Goal: Task Accomplishment & Management: Manage account settings

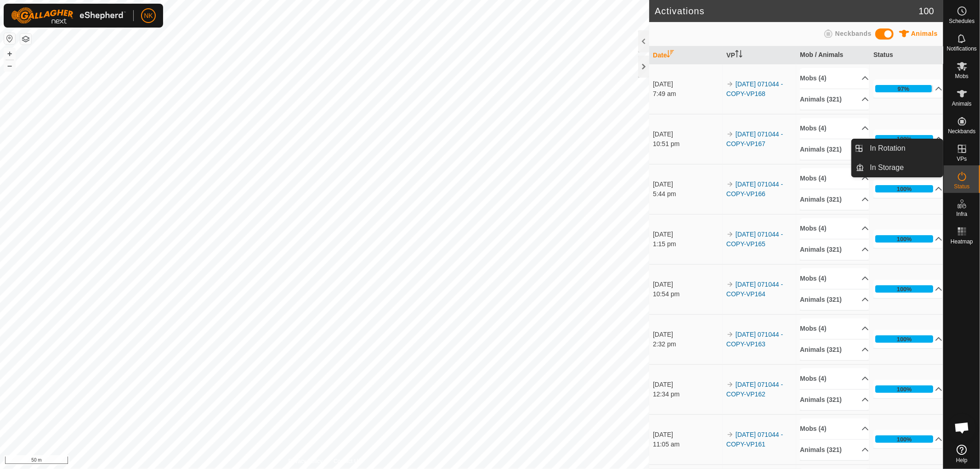
click at [962, 159] on span "VPs" at bounding box center [961, 159] width 10 height 6
click at [966, 153] on link "In Rotation" at bounding box center [940, 149] width 79 height 18
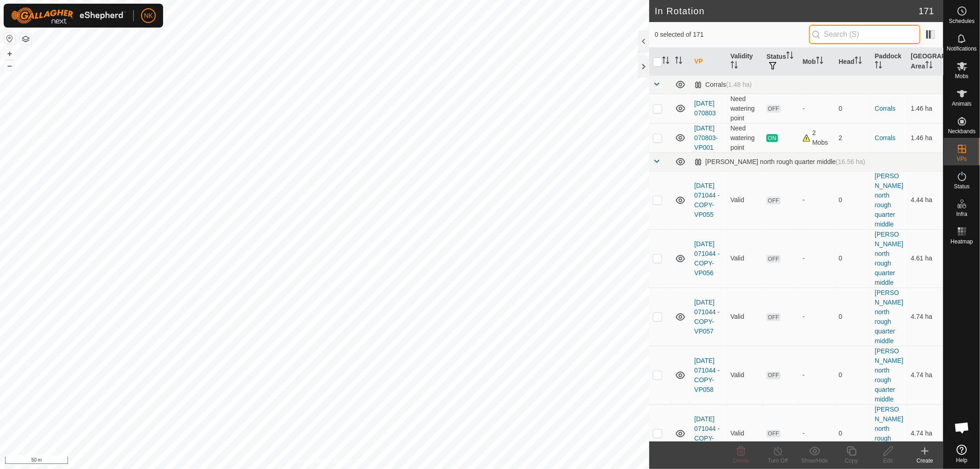
click at [847, 40] on input "text" at bounding box center [864, 34] width 111 height 19
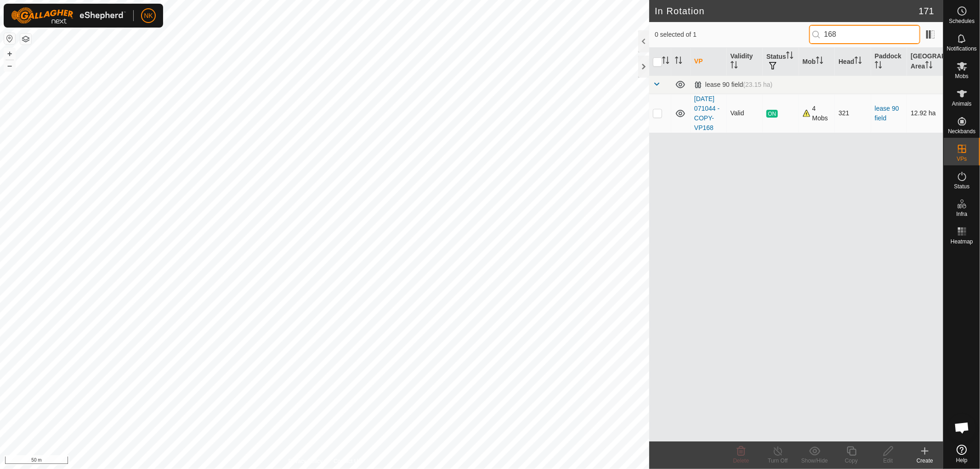
type input "168"
click at [654, 117] on p-checkbox at bounding box center [657, 112] width 9 height 7
checkbox input "true"
click at [853, 451] on icon at bounding box center [850, 450] width 11 height 11
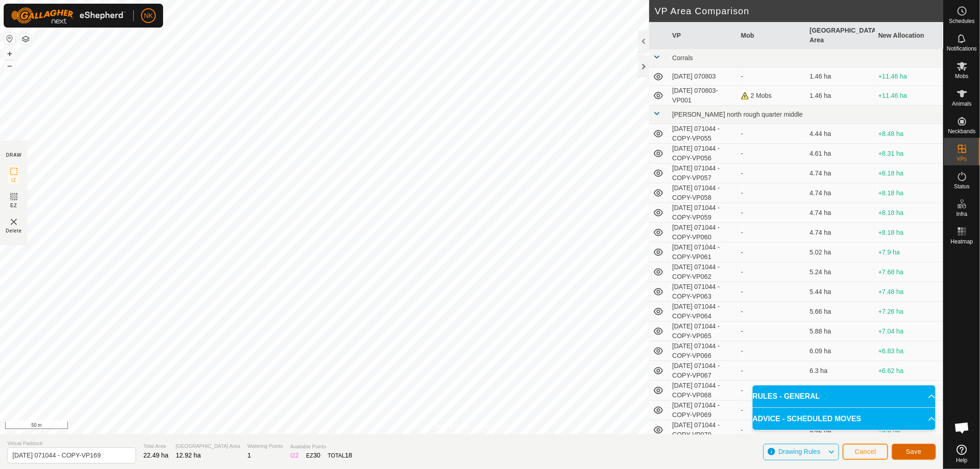
click at [901, 451] on button "Save" at bounding box center [913, 452] width 44 height 16
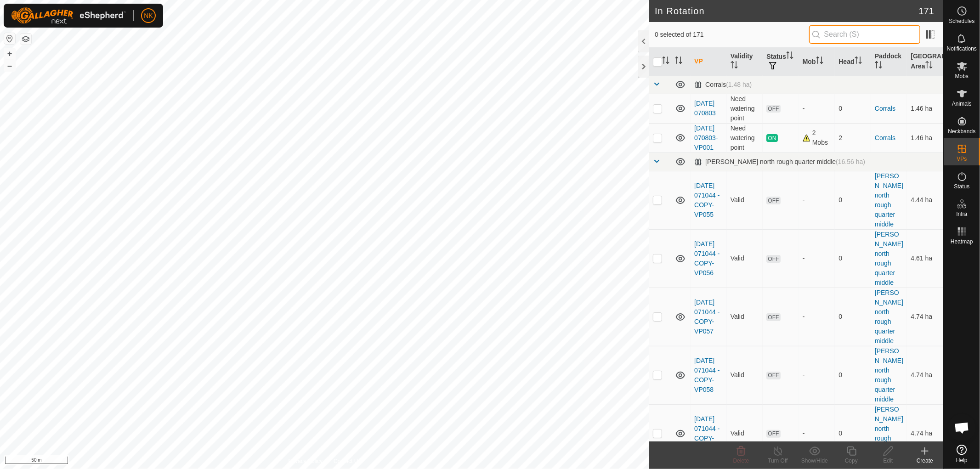
click at [874, 34] on input "text" at bounding box center [864, 34] width 111 height 19
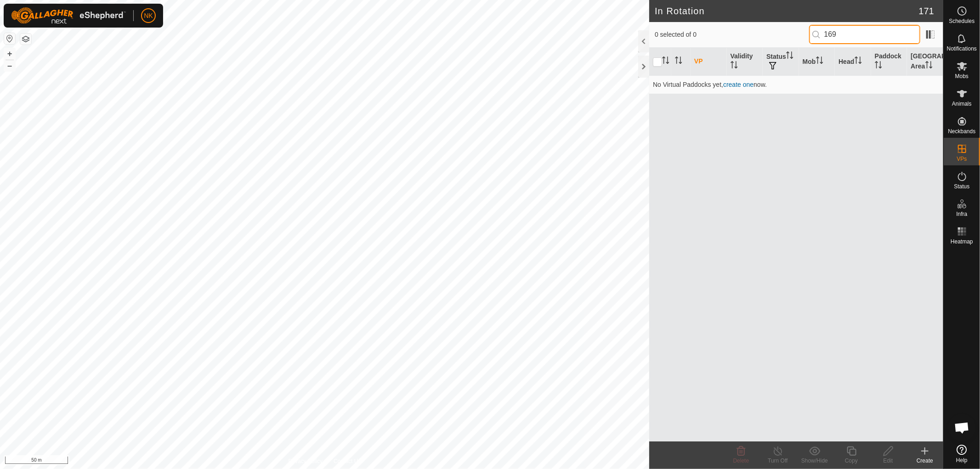
type input "169"
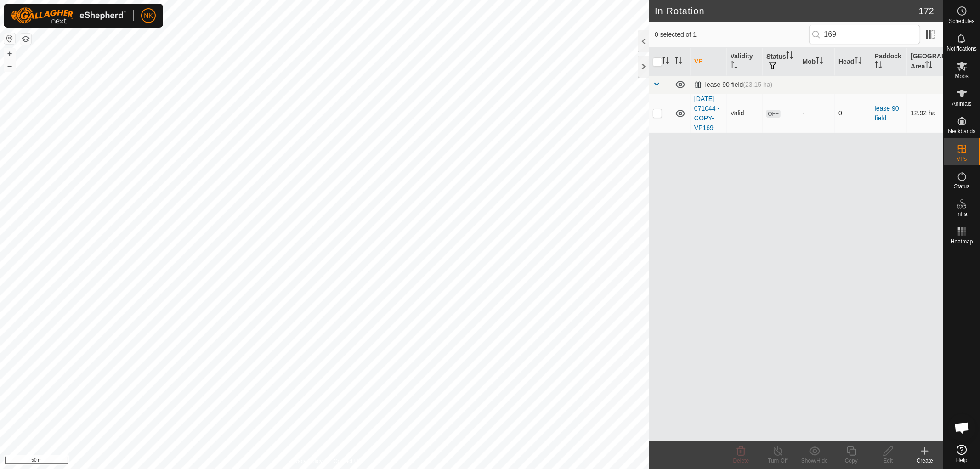
click at [655, 117] on p-checkbox at bounding box center [657, 112] width 9 height 7
checkbox input "true"
click at [857, 452] on copy-svg-icon at bounding box center [851, 450] width 37 height 11
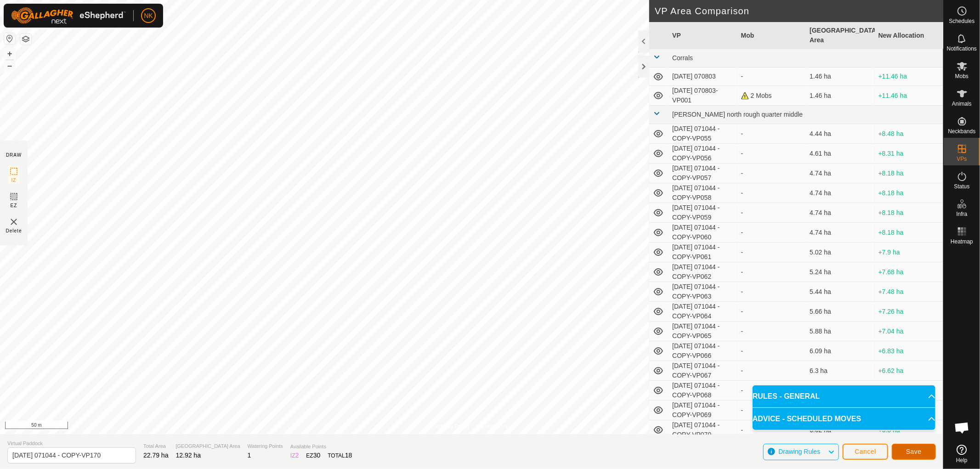
click at [913, 446] on button "Save" at bounding box center [913, 452] width 44 height 16
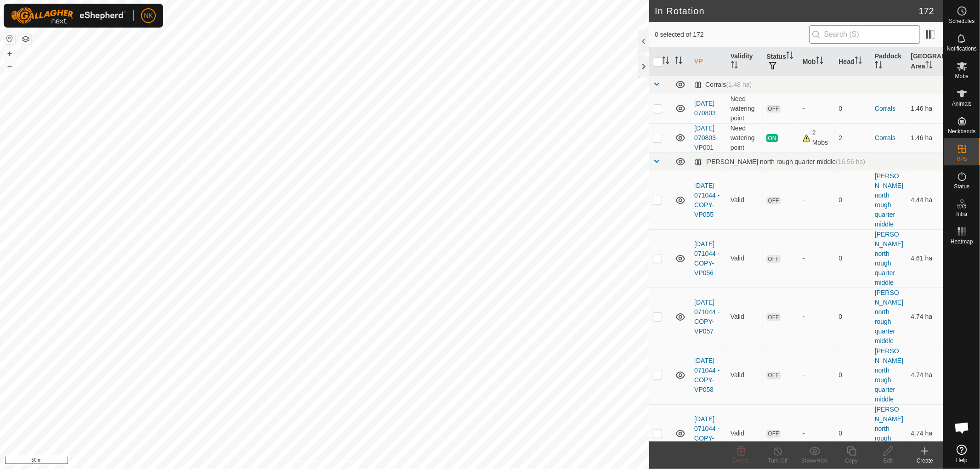
click at [860, 32] on input "text" at bounding box center [864, 34] width 111 height 19
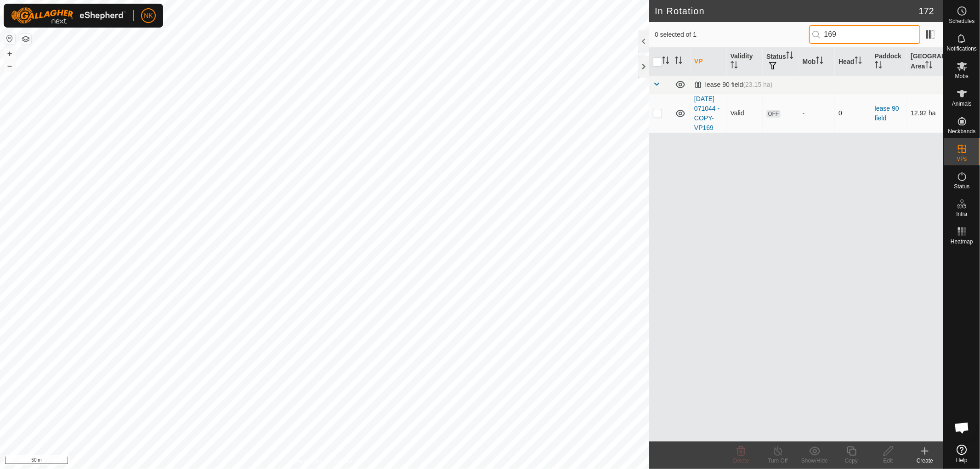
type input "169"
click at [653, 117] on p-checkbox at bounding box center [657, 112] width 9 height 7
checkbox input "true"
click at [853, 446] on icon at bounding box center [850, 450] width 11 height 11
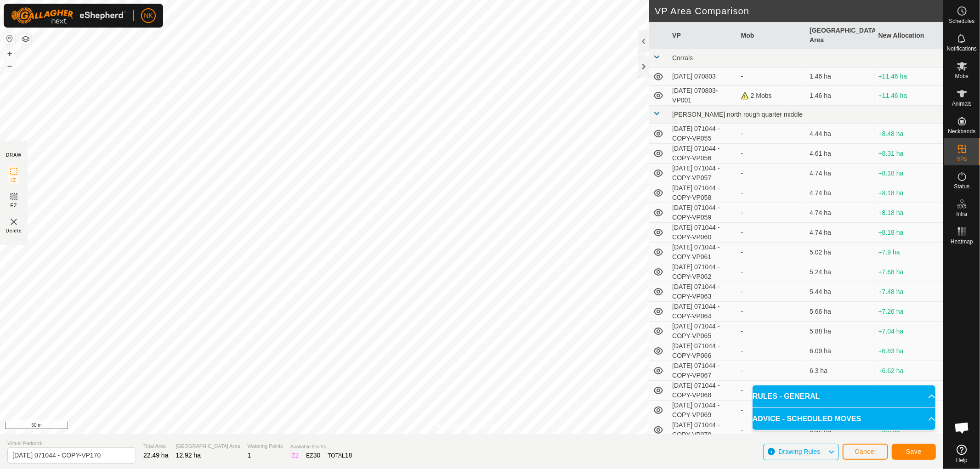
type input "2025-08-13 071044 - COPY-VP171"
click at [954, 7] on es-schedule-vp-svg-icon at bounding box center [961, 11] width 17 height 15
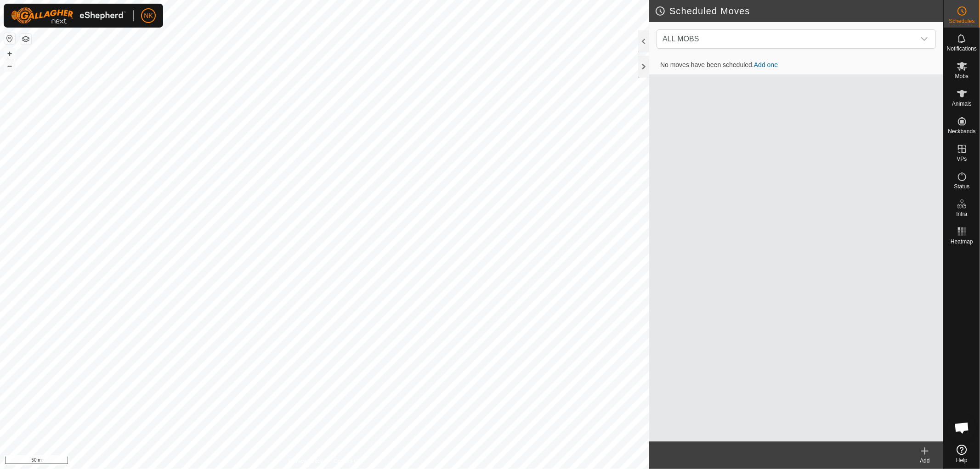
click at [921, 457] on div "Add" at bounding box center [924, 461] width 37 height 8
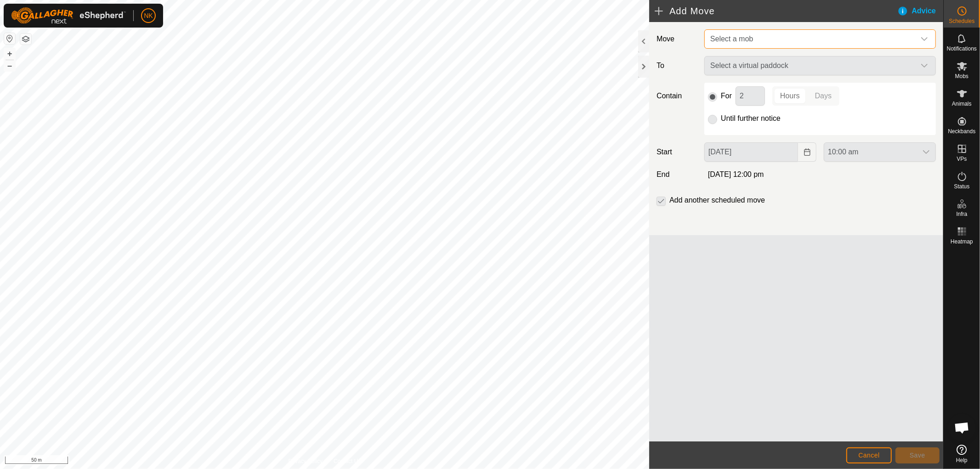
click at [749, 33] on span "Select a mob" at bounding box center [810, 39] width 209 height 18
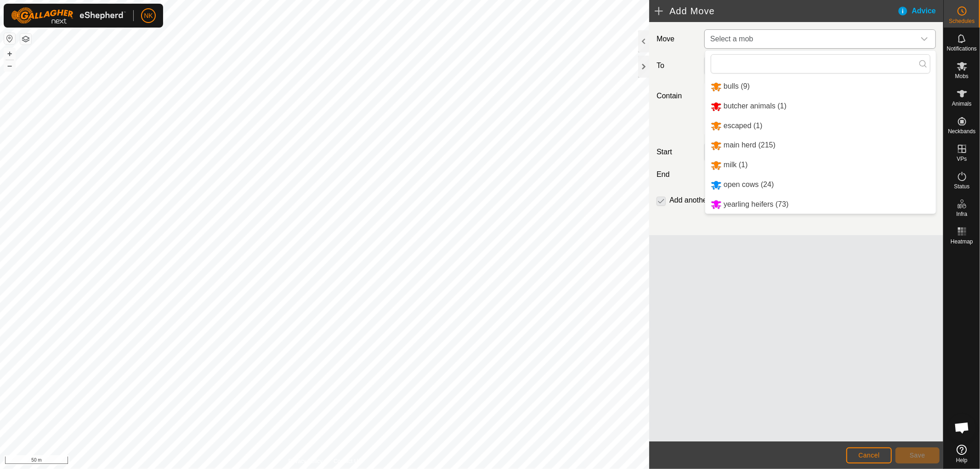
click at [728, 144] on li "main herd (215)" at bounding box center [820, 145] width 231 height 19
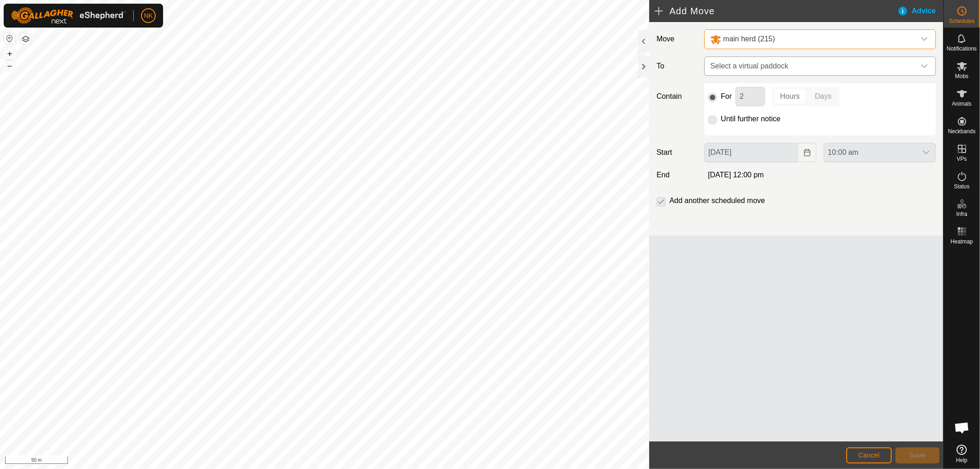
click at [766, 66] on span "Select a virtual paddock" at bounding box center [810, 66] width 209 height 18
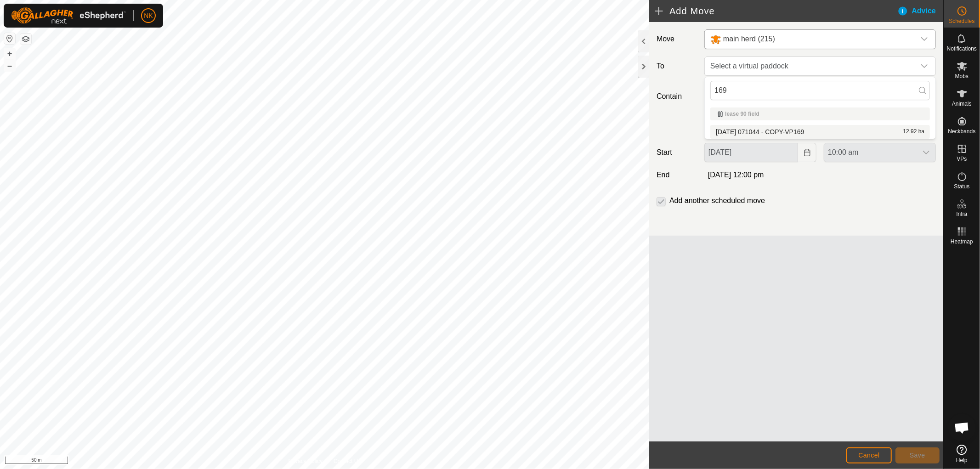
type input "169"
click at [755, 131] on li "2025-08-13 071044 - COPY-VP169 12.92 ha" at bounding box center [820, 132] width 220 height 14
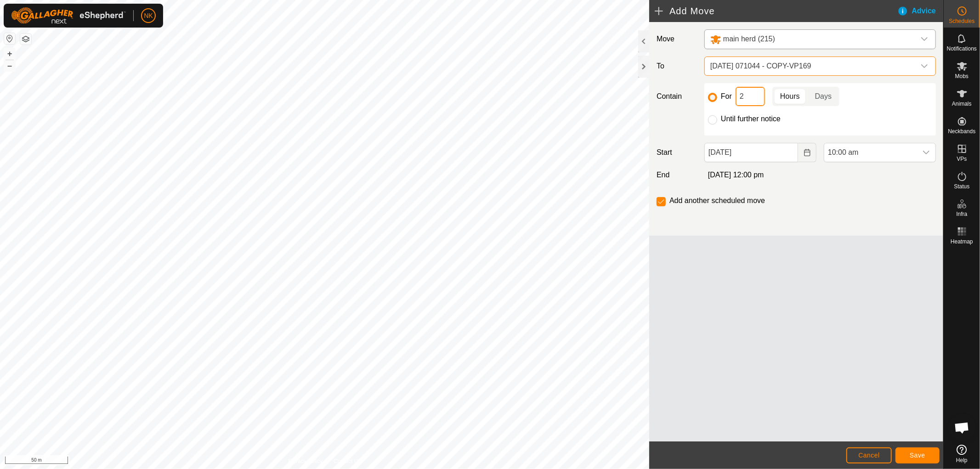
click at [753, 93] on input "2" at bounding box center [749, 96] width 29 height 19
drag, startPoint x: 755, startPoint y: 93, endPoint x: 699, endPoint y: 92, distance: 55.6
click at [701, 92] on div "For 2 Hours Days Until further notice" at bounding box center [819, 109] width 239 height 52
type input "3"
click at [927, 452] on button "Save" at bounding box center [917, 455] width 44 height 16
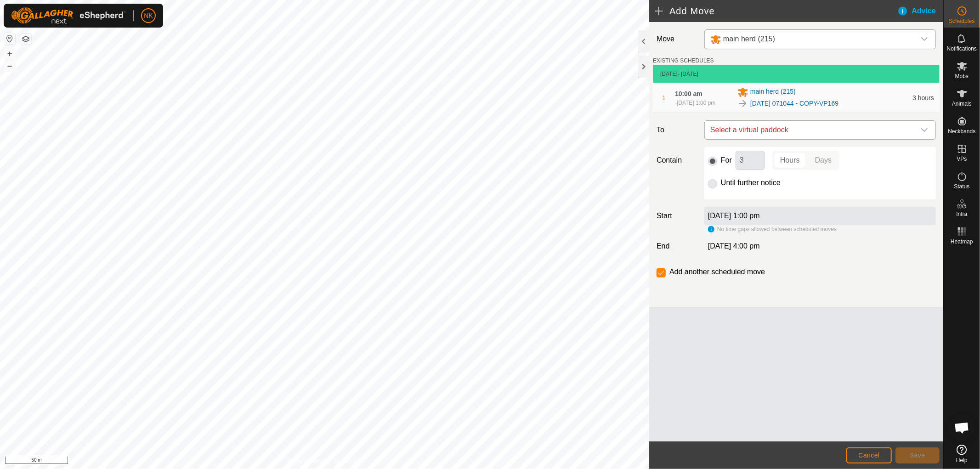
click at [806, 132] on span "Select a virtual paddock" at bounding box center [810, 130] width 209 height 18
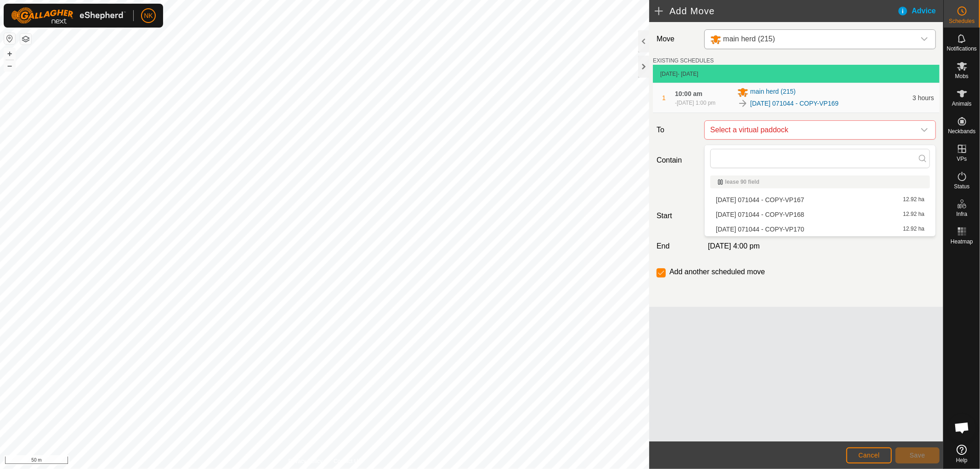
click at [787, 226] on li "2025-08-13 071044 - COPY-VP170 12.92 ha" at bounding box center [820, 229] width 220 height 14
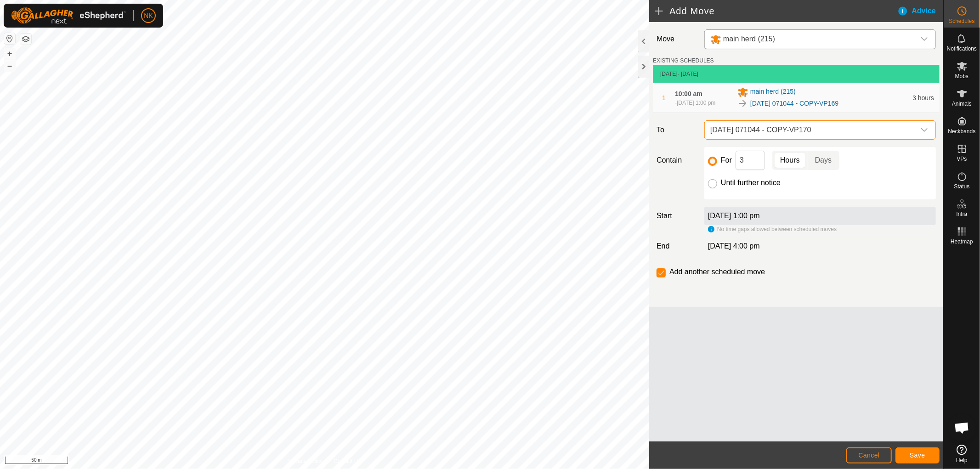
click at [713, 188] on input "Until further notice" at bounding box center [712, 183] width 9 height 9
radio input "true"
checkbox input "false"
click at [919, 457] on span "Save" at bounding box center [917, 454] width 16 height 7
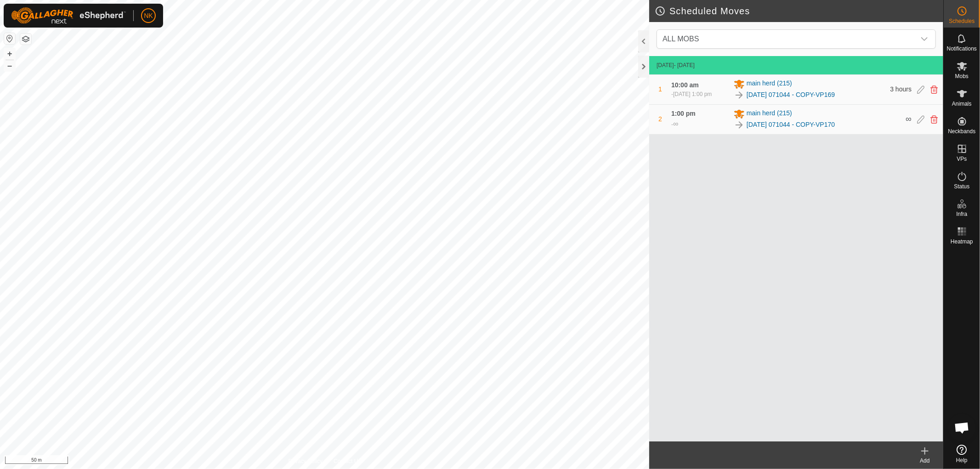
click at [925, 448] on icon at bounding box center [924, 450] width 11 height 11
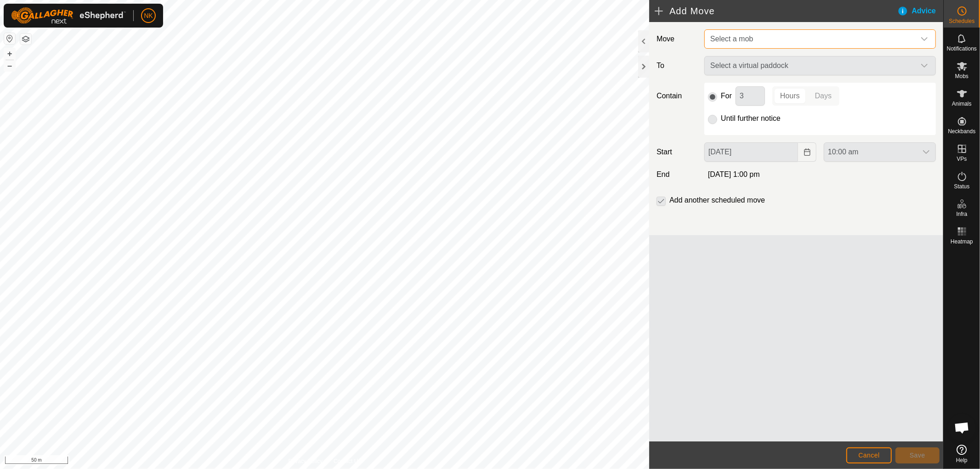
click at [800, 39] on span "Select a mob" at bounding box center [810, 39] width 209 height 18
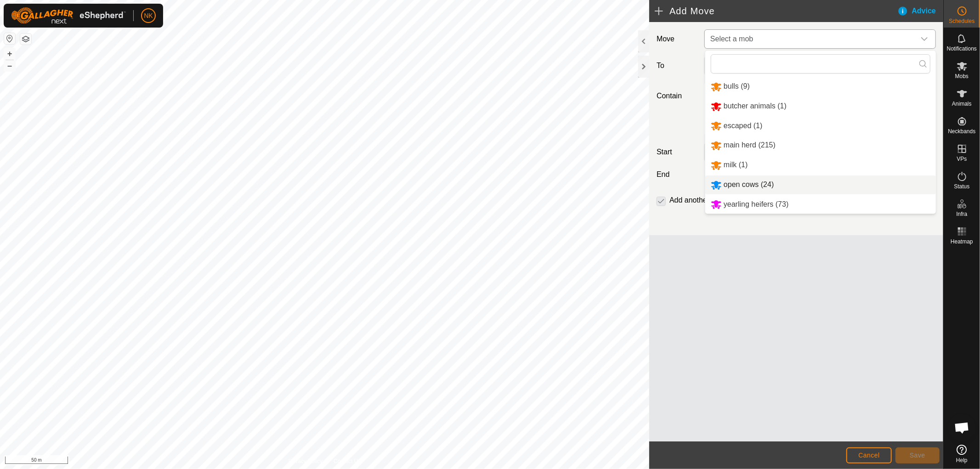
click at [732, 182] on li "open cows (24)" at bounding box center [820, 184] width 231 height 19
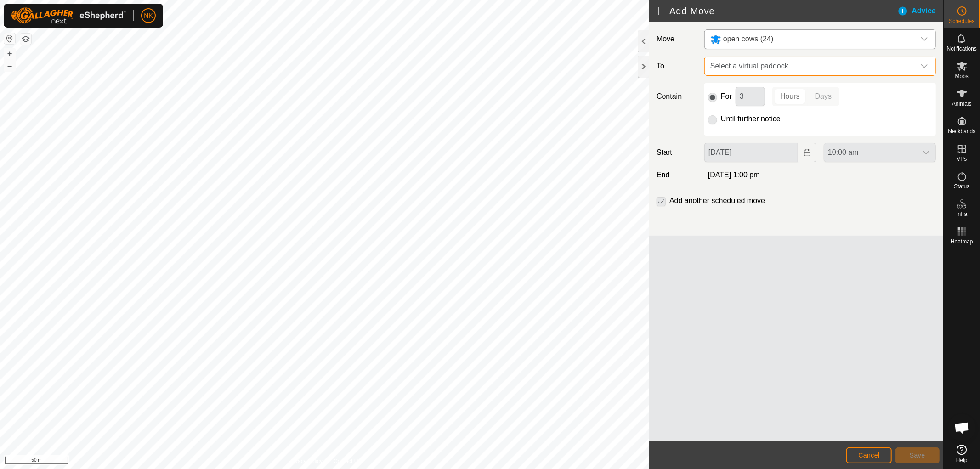
click at [832, 60] on span "Select a virtual paddock" at bounding box center [810, 66] width 209 height 18
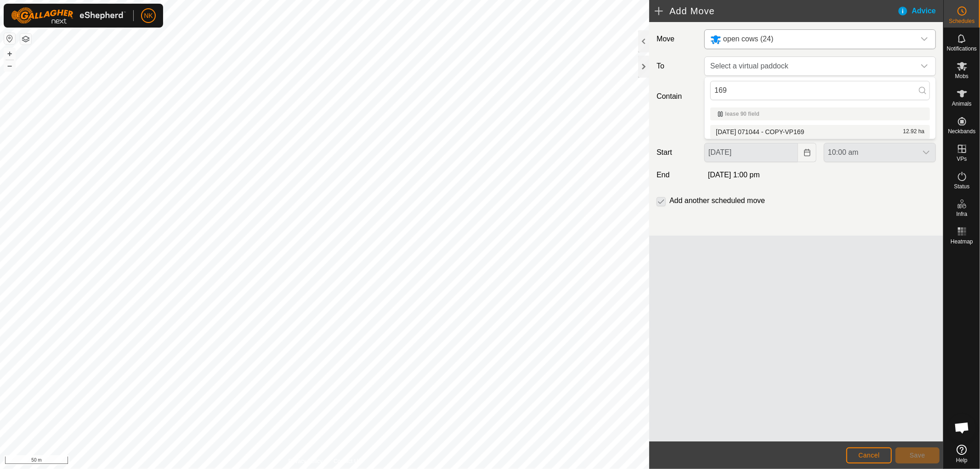
type input "169"
click at [777, 129] on span "2025-08-13 071044 - COPY-VP169" at bounding box center [760, 132] width 88 height 6
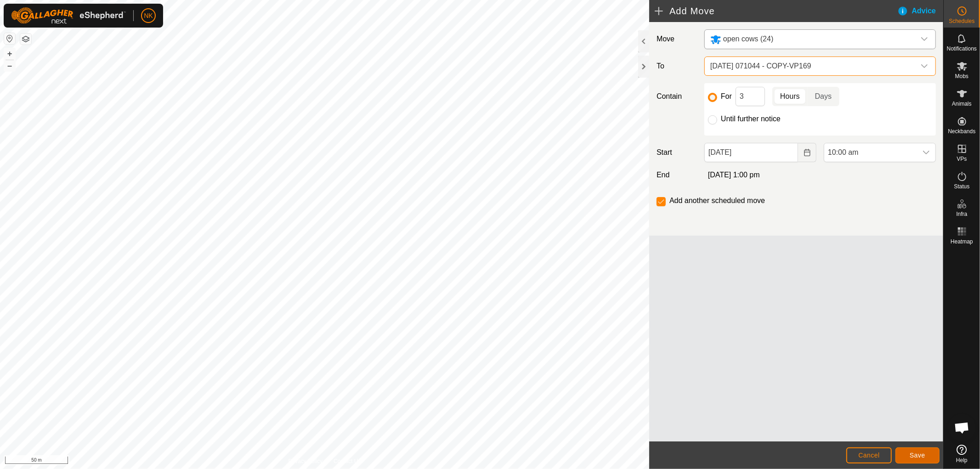
click at [919, 457] on span "Save" at bounding box center [917, 454] width 16 height 7
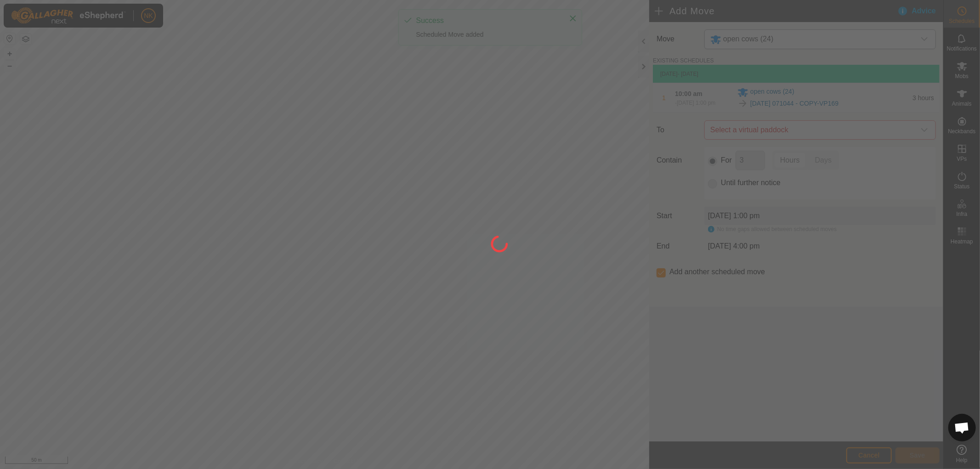
click at [809, 135] on div at bounding box center [490, 234] width 980 height 469
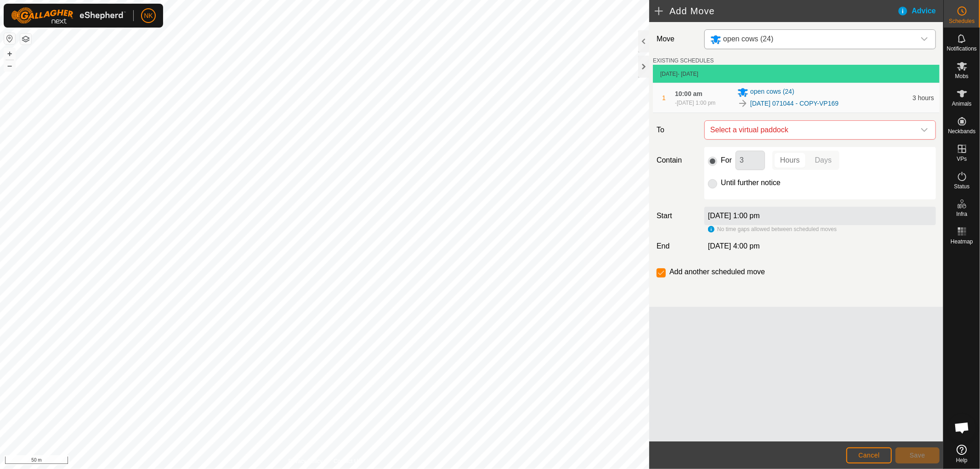
click at [809, 135] on span "Select a virtual paddock" at bounding box center [810, 130] width 209 height 18
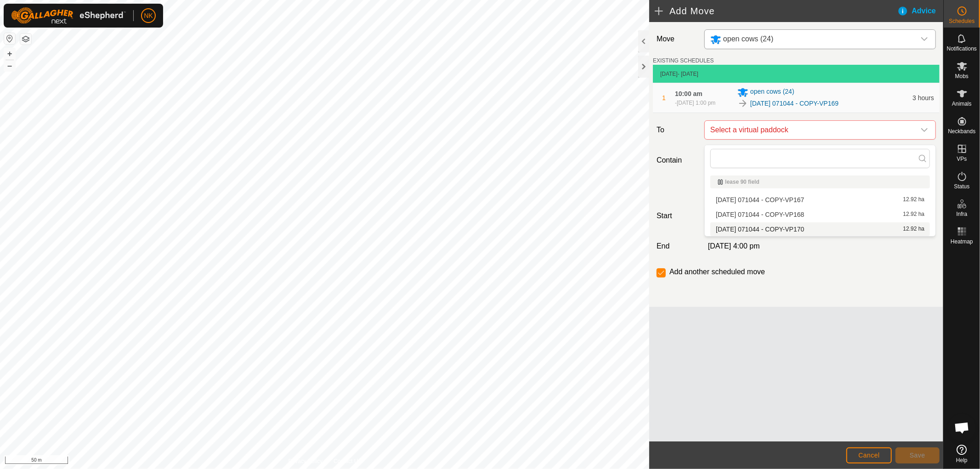
click at [779, 231] on span "2025-08-13 071044 - COPY-VP170" at bounding box center [760, 229] width 88 height 6
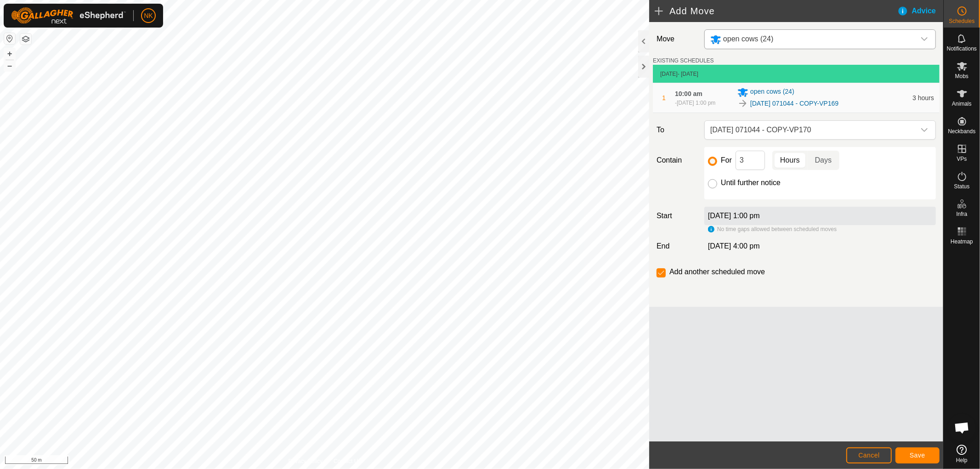
click at [708, 186] on input "Until further notice" at bounding box center [712, 183] width 9 height 9
radio input "true"
checkbox input "false"
click at [912, 459] on button "Save" at bounding box center [917, 455] width 44 height 16
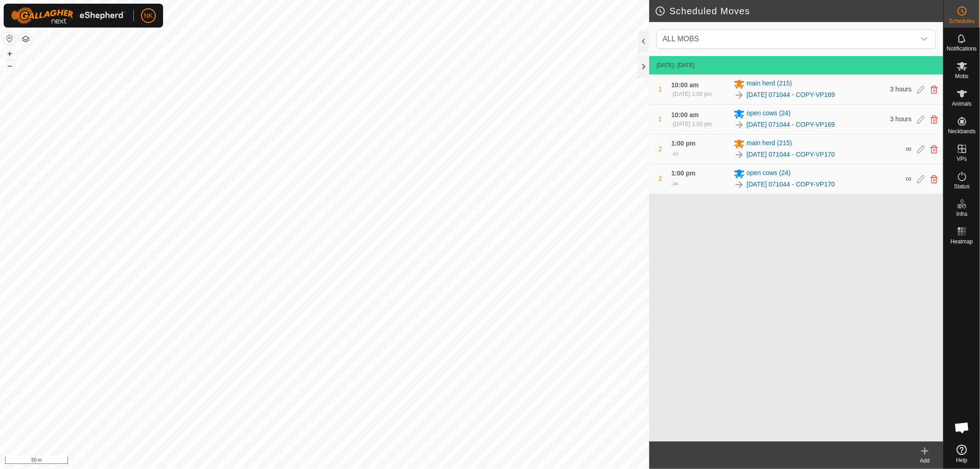
click at [920, 453] on icon at bounding box center [924, 450] width 11 height 11
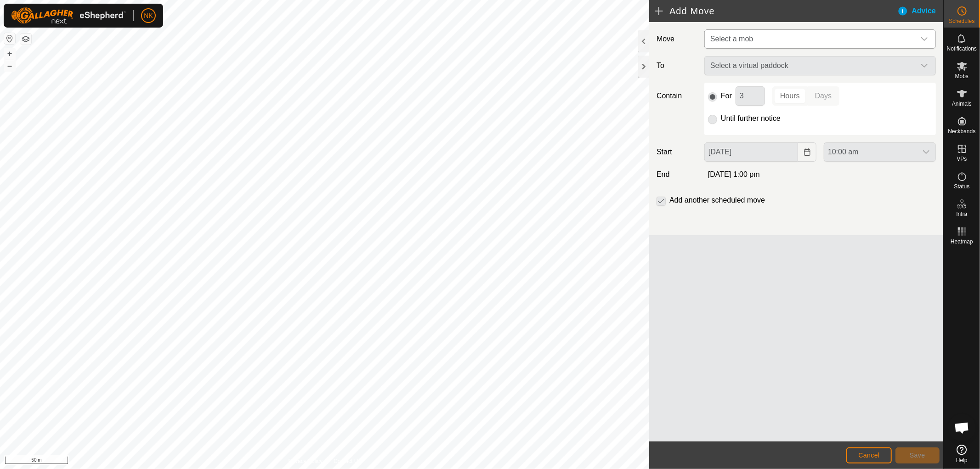
click at [785, 37] on span "Select a mob" at bounding box center [810, 39] width 209 height 18
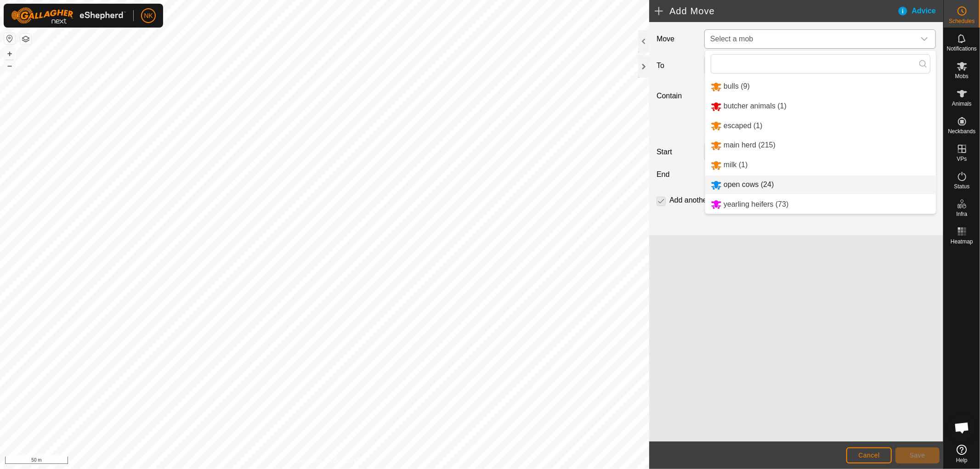
click at [736, 184] on li "open cows (24)" at bounding box center [820, 184] width 231 height 19
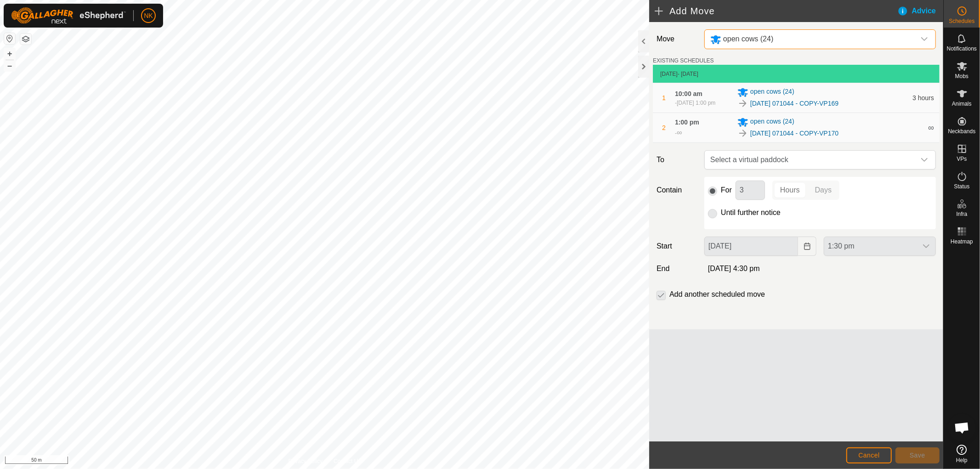
click at [873, 40] on div "open cows (24)" at bounding box center [810, 39] width 201 height 11
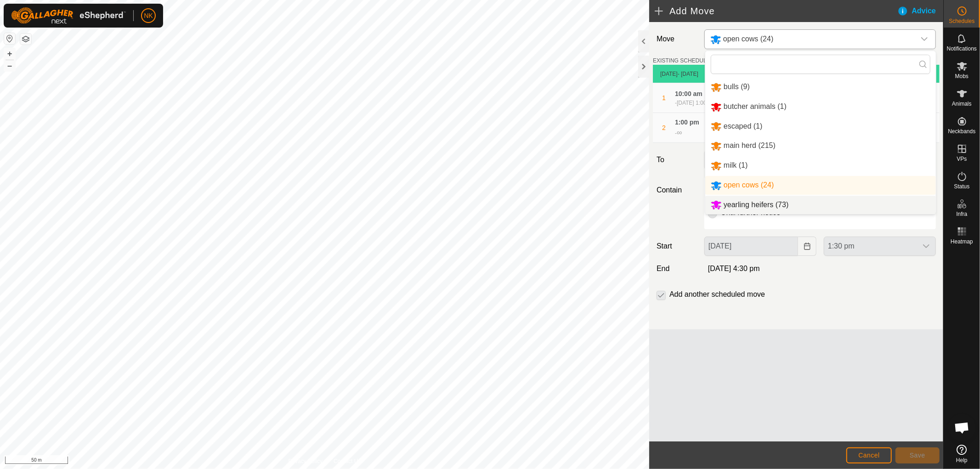
click at [741, 206] on li "yearling heifers (73)" at bounding box center [820, 205] width 231 height 19
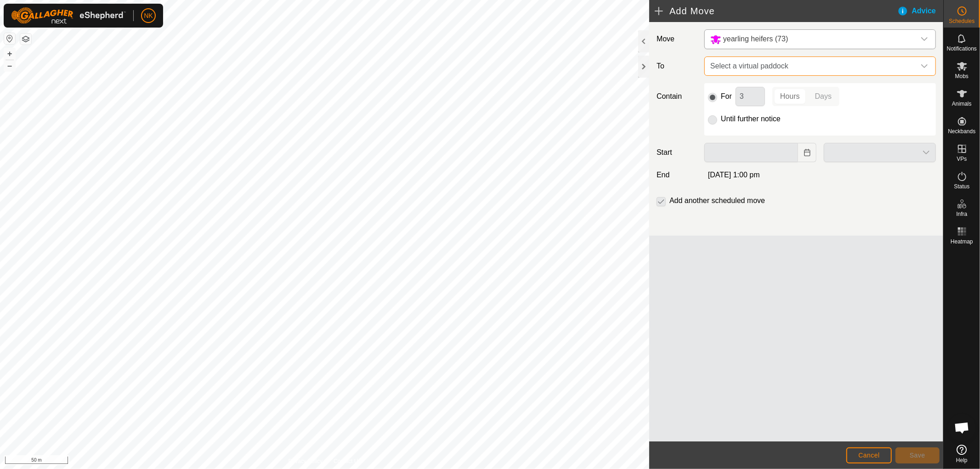
click at [833, 72] on span "Select a virtual paddock" at bounding box center [810, 66] width 209 height 18
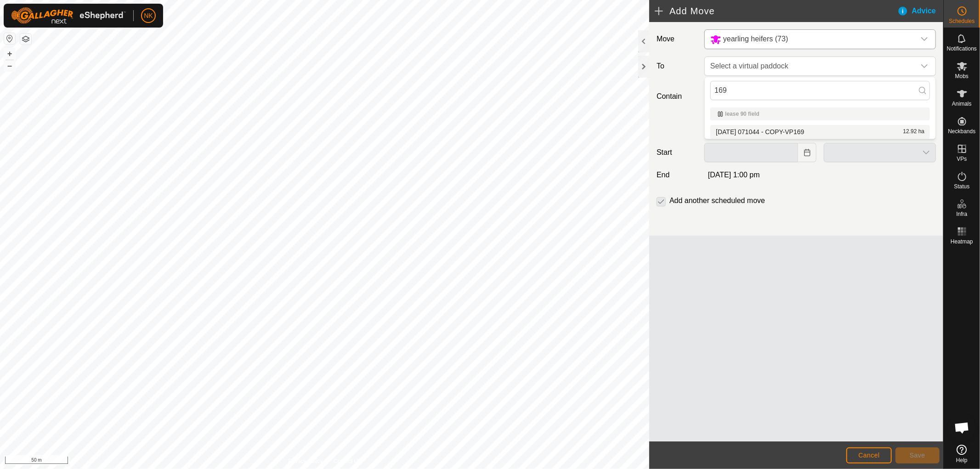
type input "169"
click at [795, 127] on li "2025-08-13 071044 - COPY-VP169 12.92 ha" at bounding box center [820, 132] width 220 height 14
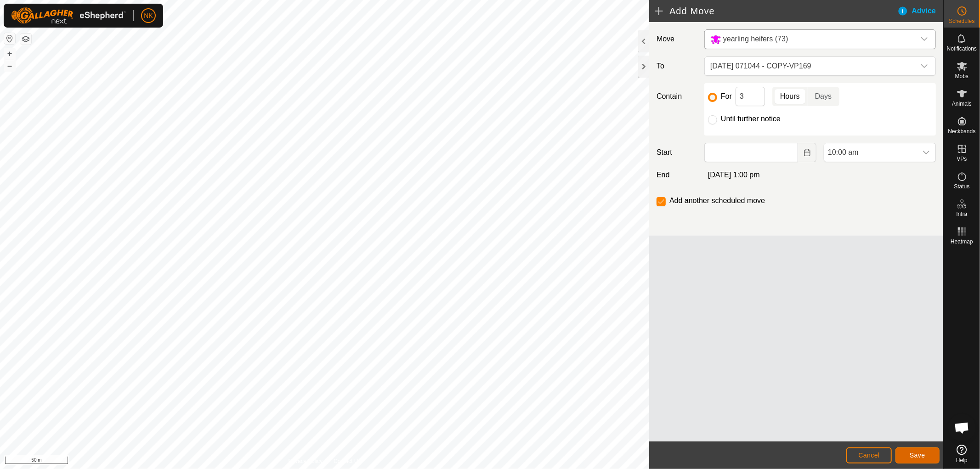
click at [906, 457] on button "Save" at bounding box center [917, 455] width 44 height 16
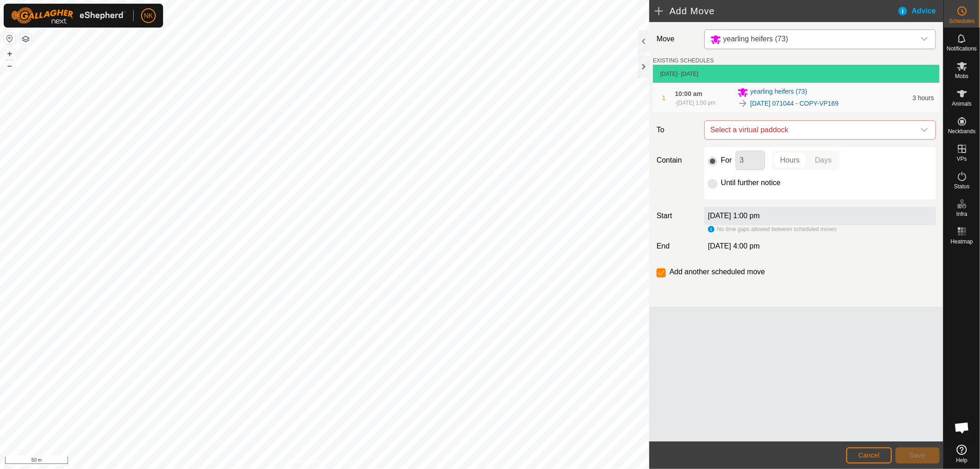
click at [709, 188] on p-radiobutton at bounding box center [712, 182] width 9 height 11
click at [764, 130] on span "Select a virtual paddock" at bounding box center [810, 130] width 209 height 18
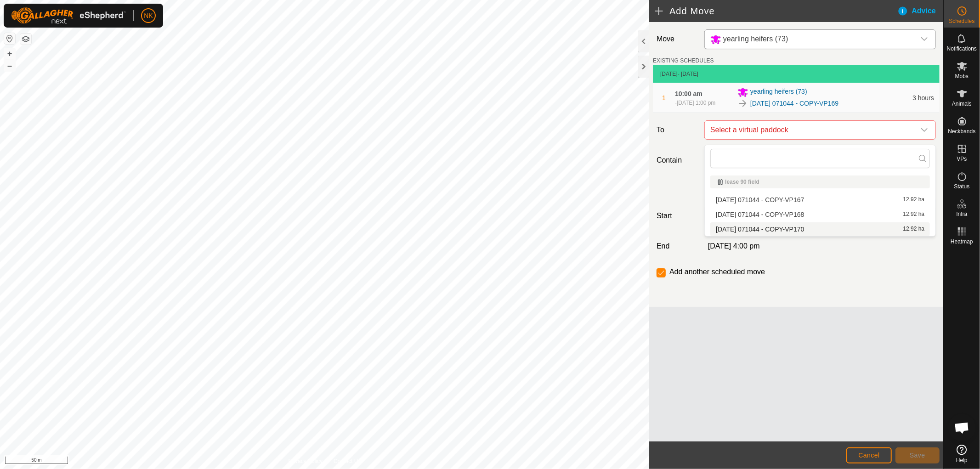
click at [781, 226] on li "2025-08-13 071044 - COPY-VP170 12.92 ha" at bounding box center [820, 229] width 220 height 14
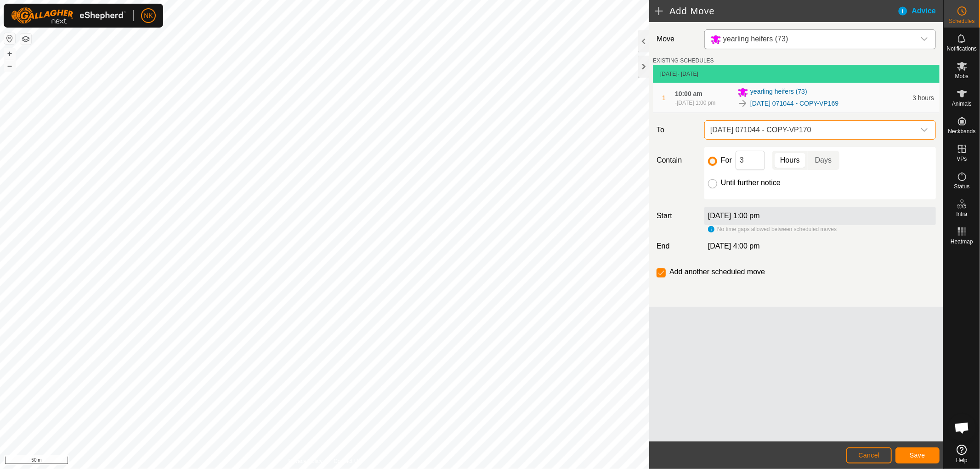
click at [712, 188] on input "Until further notice" at bounding box center [712, 183] width 9 height 9
radio input "true"
checkbox input "false"
click at [916, 456] on span "Save" at bounding box center [917, 454] width 16 height 7
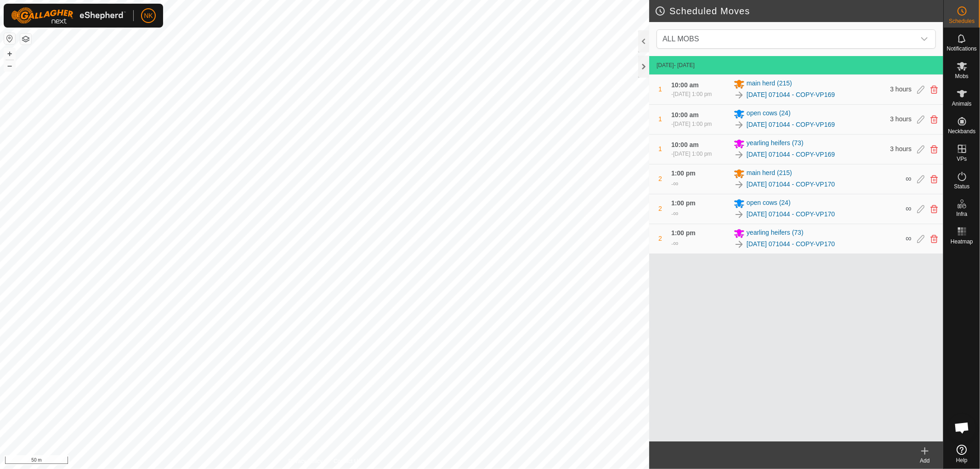
click at [928, 456] on icon at bounding box center [924, 450] width 11 height 11
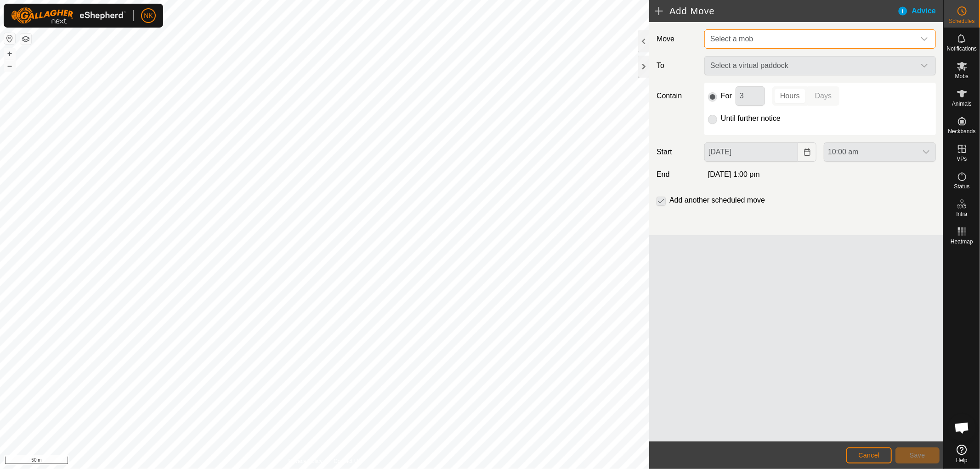
click at [791, 40] on span "Select a mob" at bounding box center [810, 39] width 209 height 18
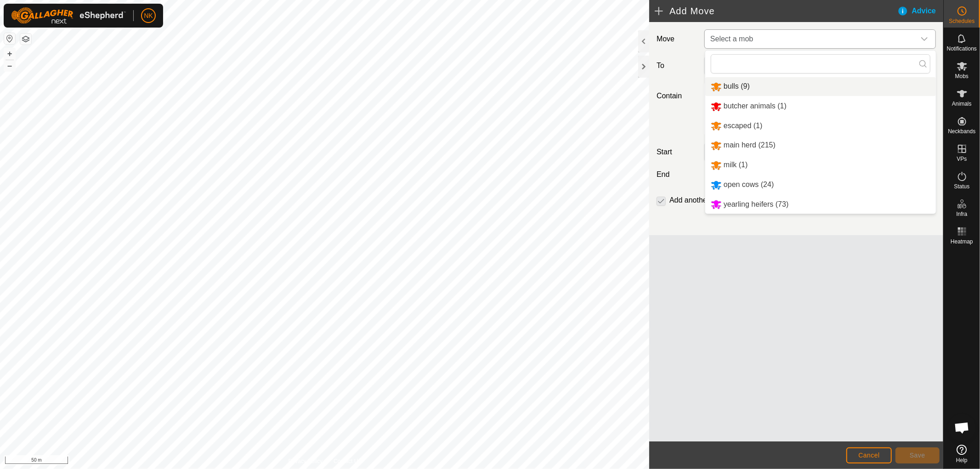
click at [729, 87] on li "bulls (9)" at bounding box center [820, 86] width 231 height 19
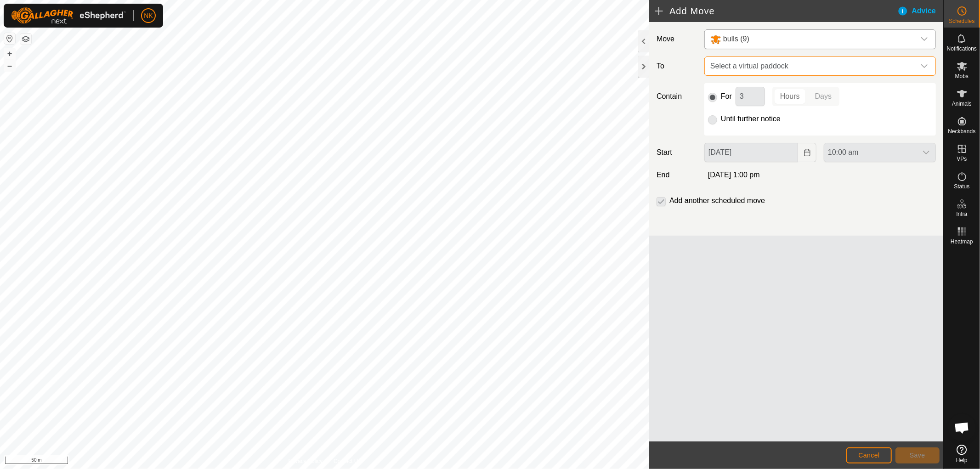
click at [784, 71] on span "Select a virtual paddock" at bounding box center [810, 66] width 209 height 18
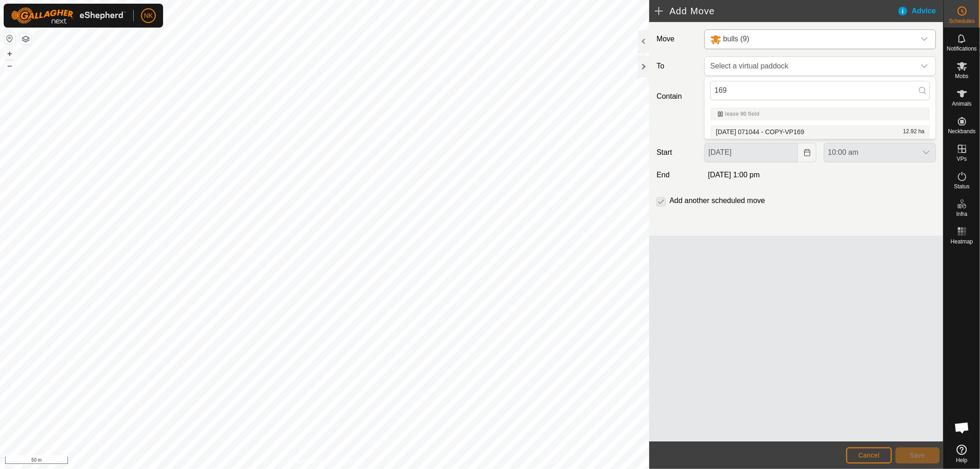
type input "169"
click at [773, 130] on span "2025-08-13 071044 - COPY-VP169" at bounding box center [760, 132] width 88 height 6
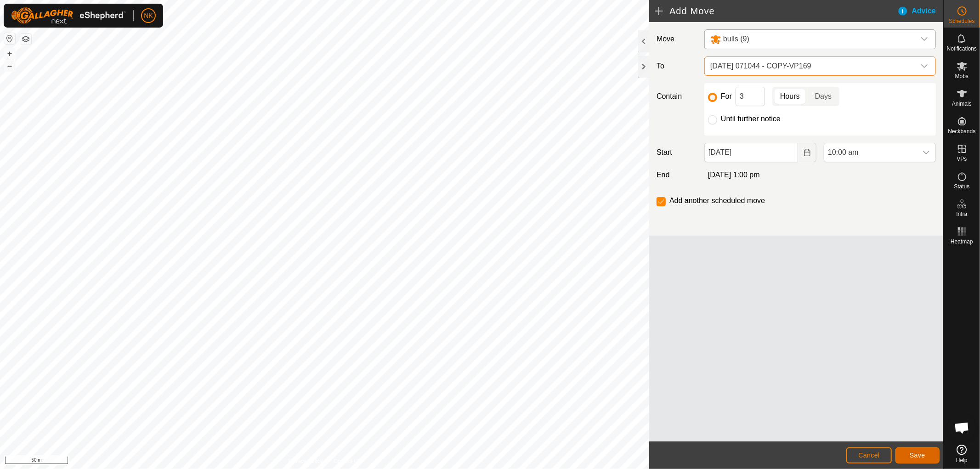
click at [919, 457] on span "Save" at bounding box center [917, 454] width 16 height 7
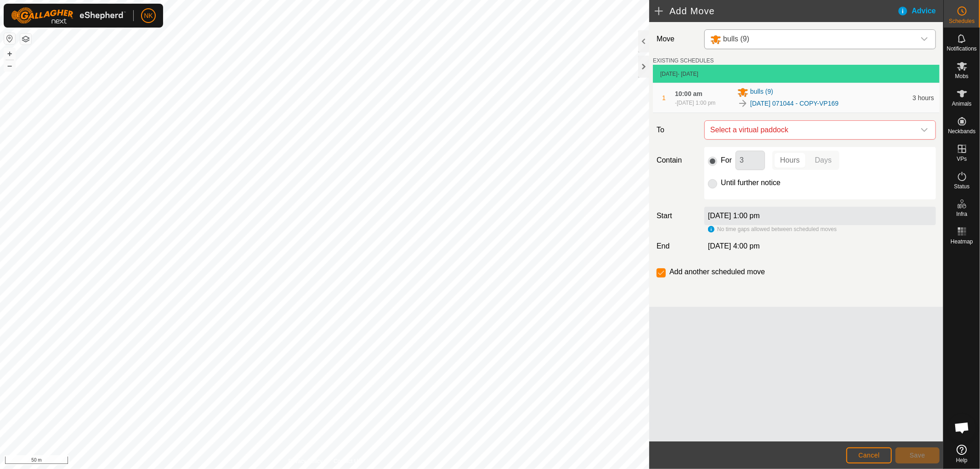
click at [814, 66] on td "12 Sept 2025 - Today" at bounding box center [796, 74] width 287 height 18
click at [782, 139] on span "Select a virtual paddock" at bounding box center [810, 130] width 209 height 18
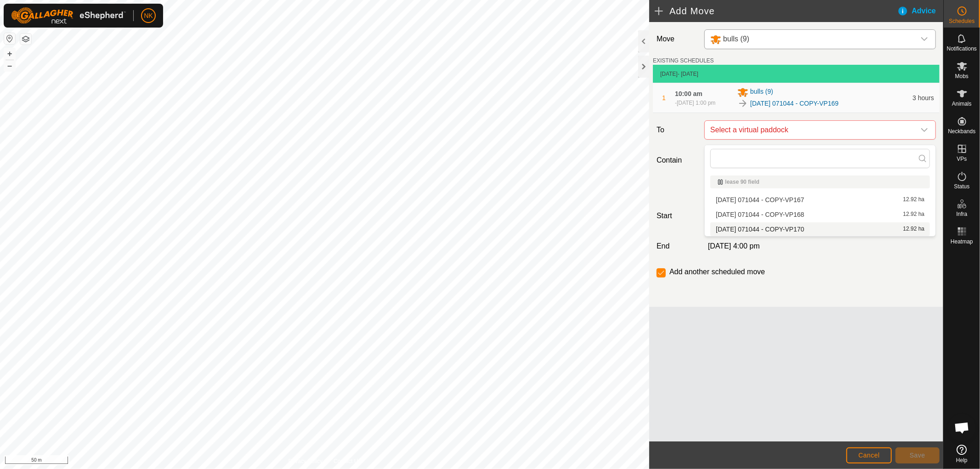
click at [759, 225] on li "2025-08-13 071044 - COPY-VP170 12.92 ha" at bounding box center [820, 229] width 220 height 14
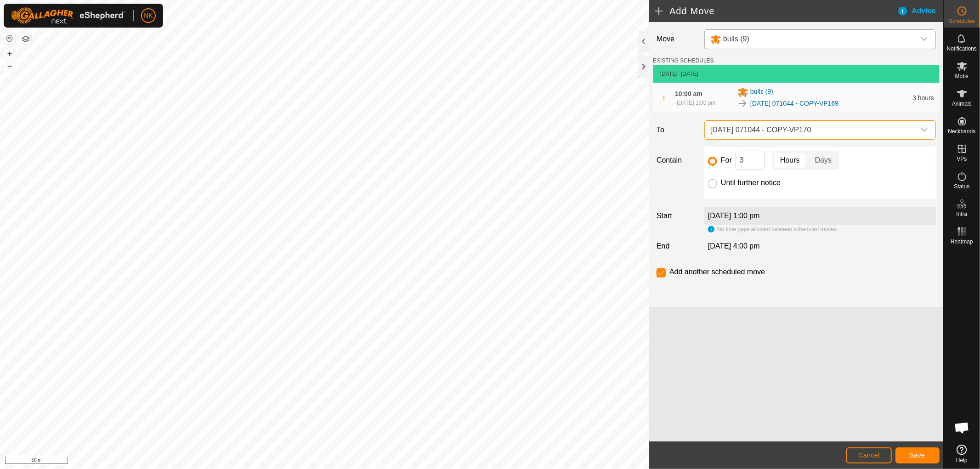
click at [716, 188] on input "Until further notice" at bounding box center [712, 183] width 9 height 9
radio input "true"
checkbox input "false"
click at [928, 451] on button "Save" at bounding box center [917, 455] width 44 height 16
